Goal: Information Seeking & Learning: Learn about a topic

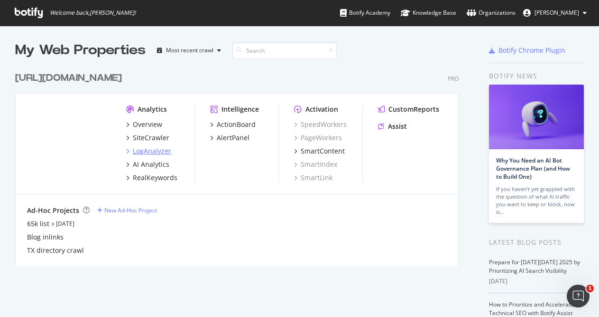
click at [153, 149] on div "LogAnalyzer" at bounding box center [152, 150] width 38 height 9
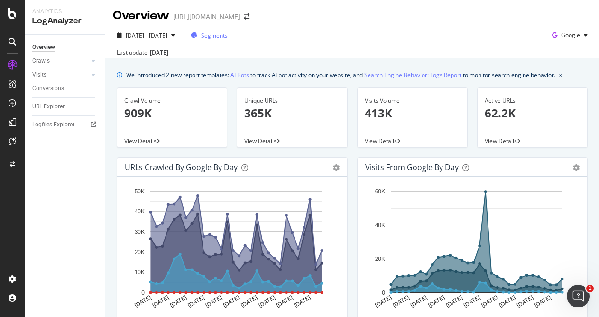
click at [228, 36] on span "Segments" at bounding box center [214, 35] width 27 height 8
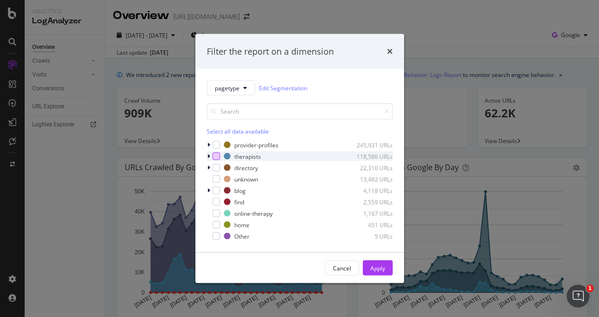
click at [217, 153] on div "modal" at bounding box center [217, 156] width 8 height 8
click at [381, 266] on div "Apply" at bounding box center [378, 267] width 15 height 8
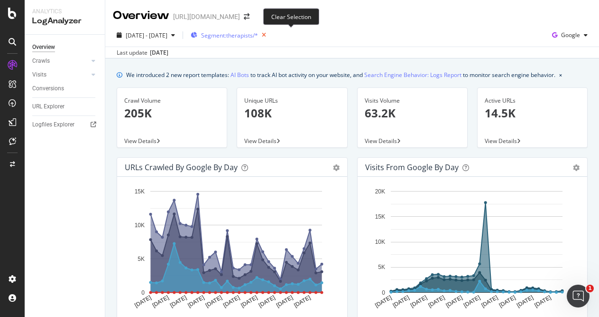
click at [270, 35] on icon "button" at bounding box center [264, 34] width 12 height 13
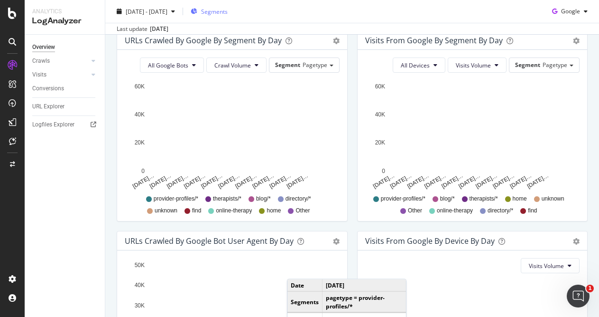
scroll to position [475, 0]
